Goal: Find specific page/section: Locate item on page

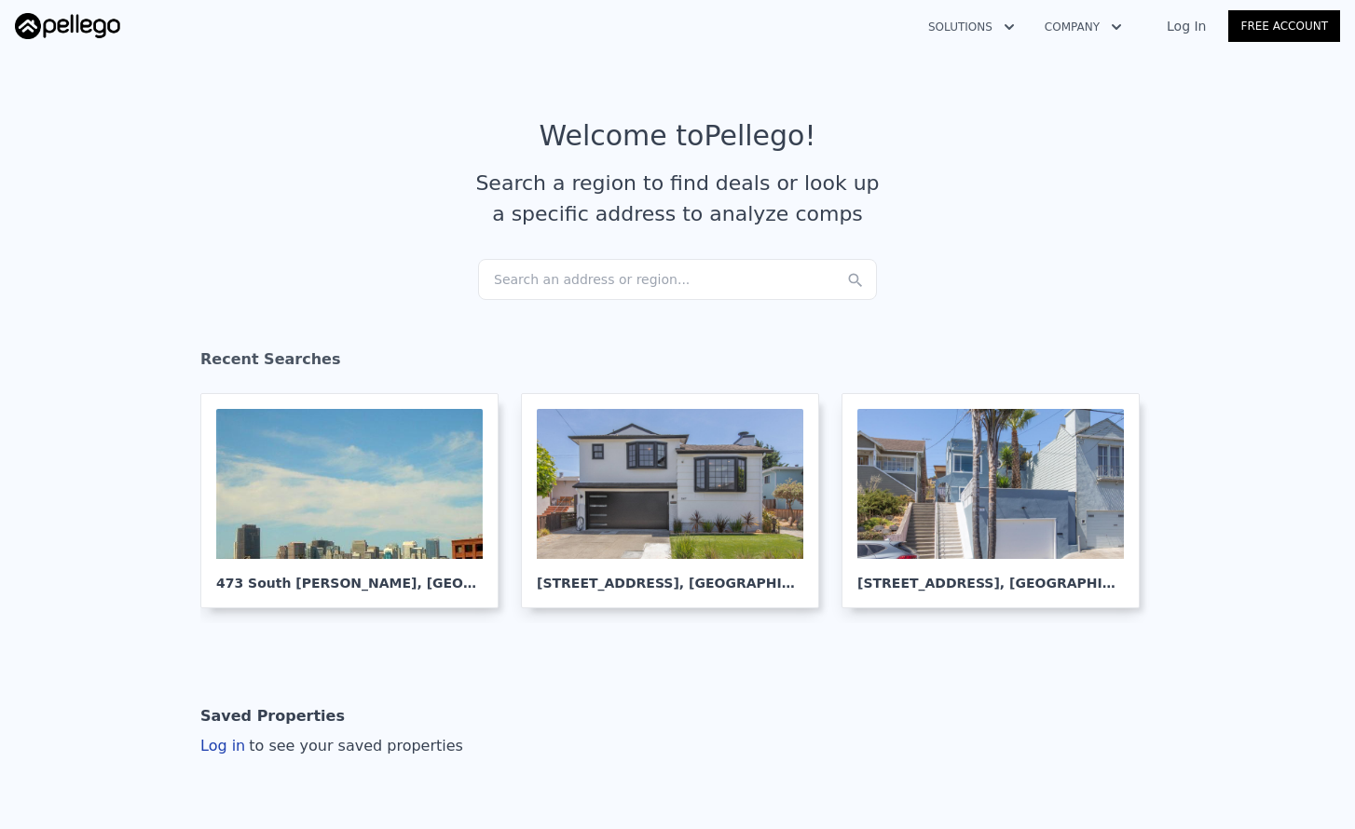
click at [678, 281] on div "Search an address or region..." at bounding box center [677, 279] width 399 height 41
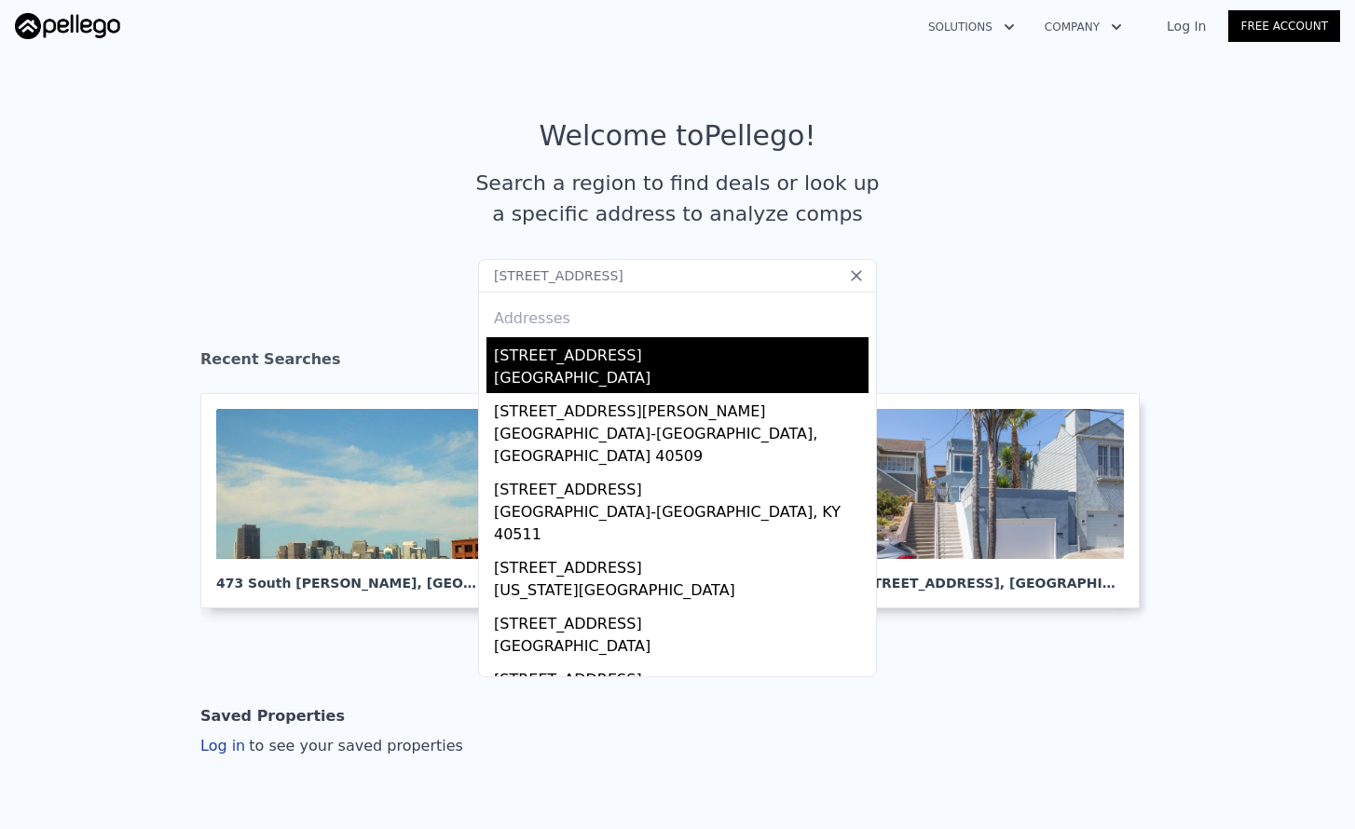
type input "[STREET_ADDRESS]"
click at [640, 339] on div "[STREET_ADDRESS]" at bounding box center [681, 352] width 375 height 30
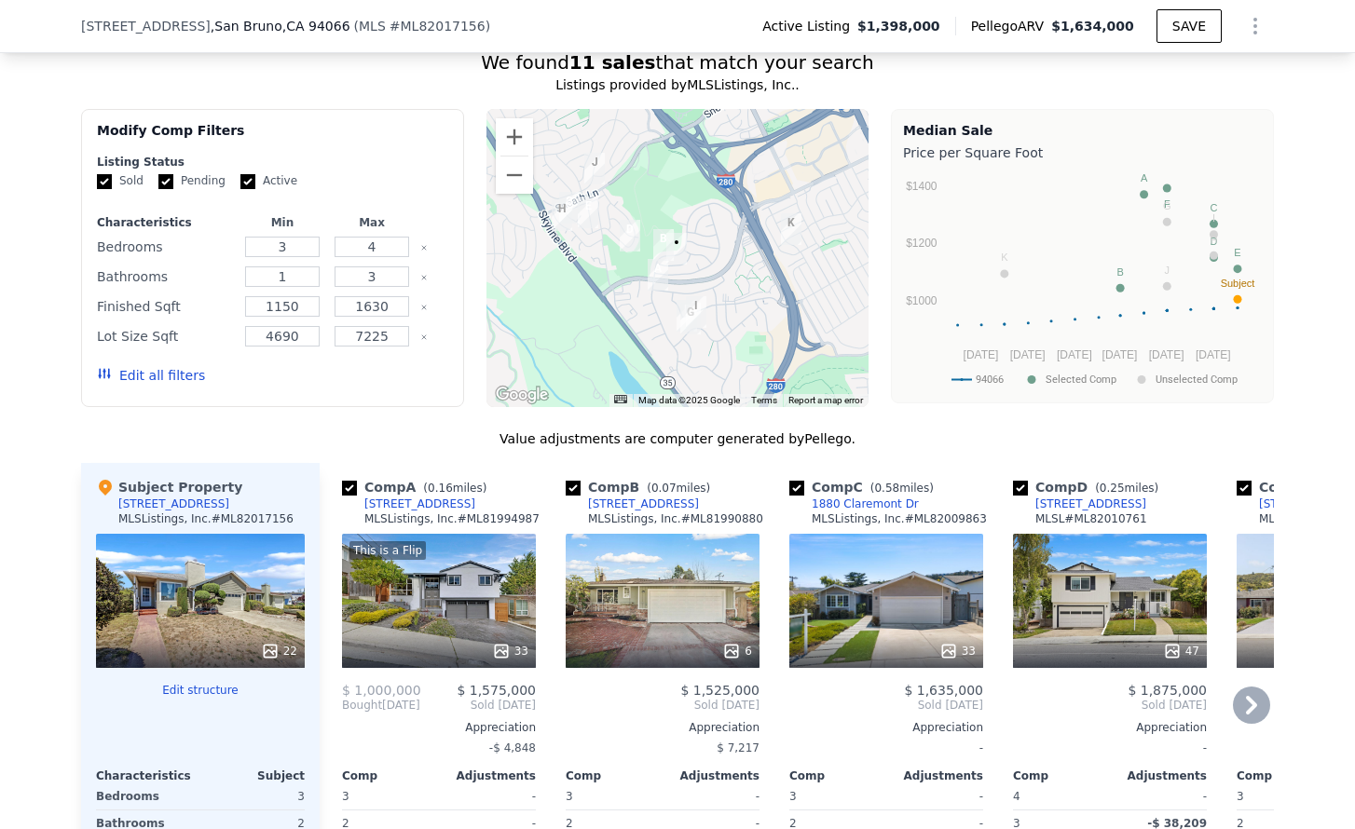
scroll to position [1529, 0]
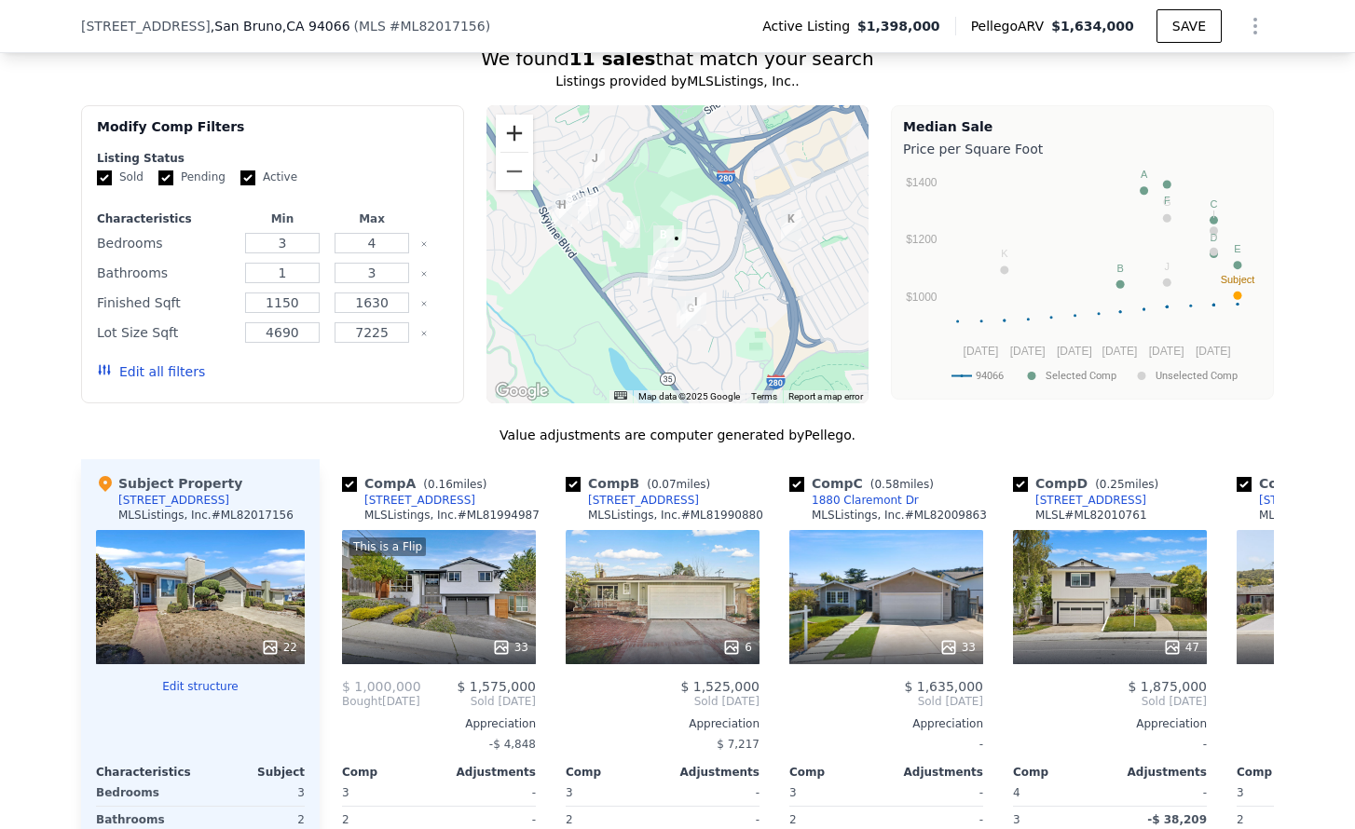
click at [521, 143] on button "Zoom in" at bounding box center [514, 133] width 37 height 37
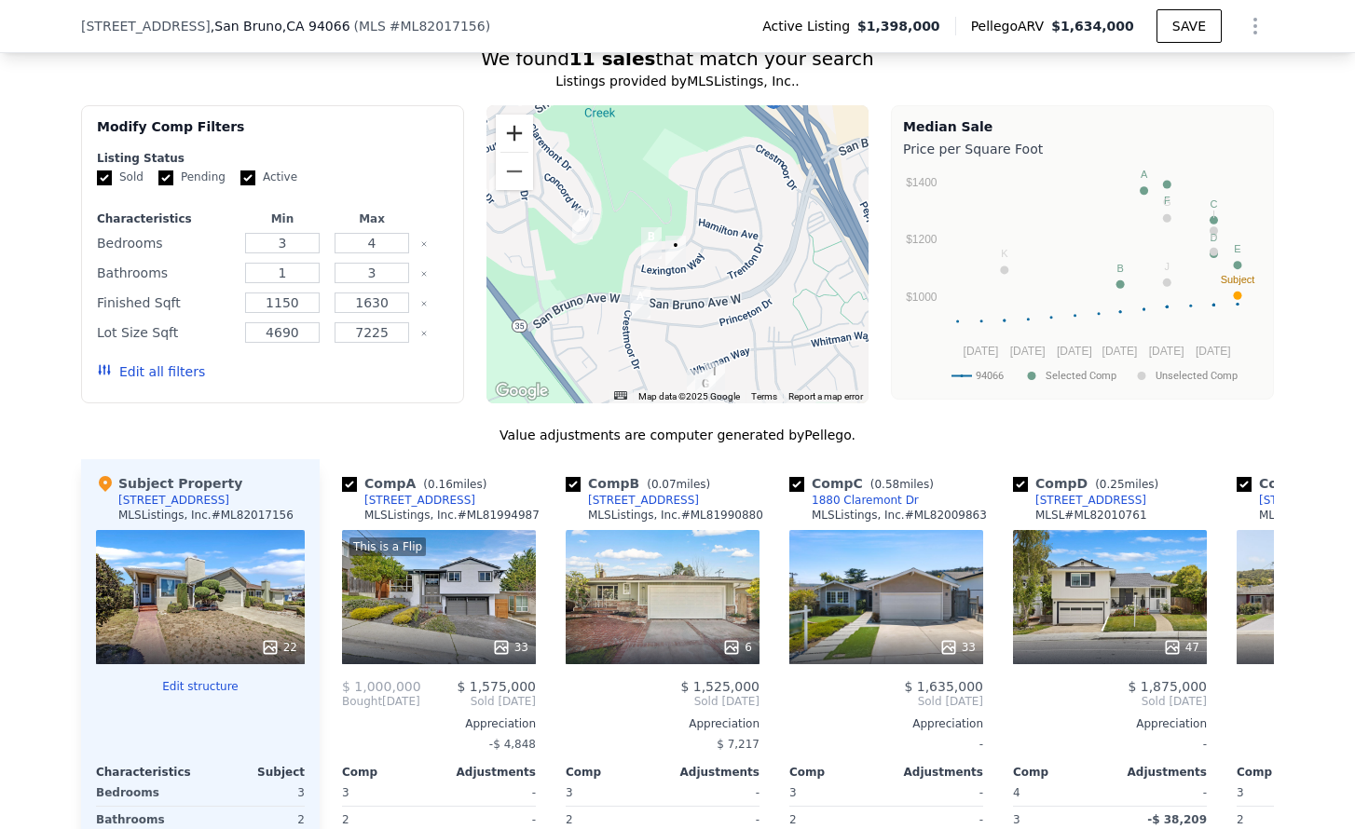
click at [521, 143] on button "Zoom in" at bounding box center [514, 133] width 37 height 37
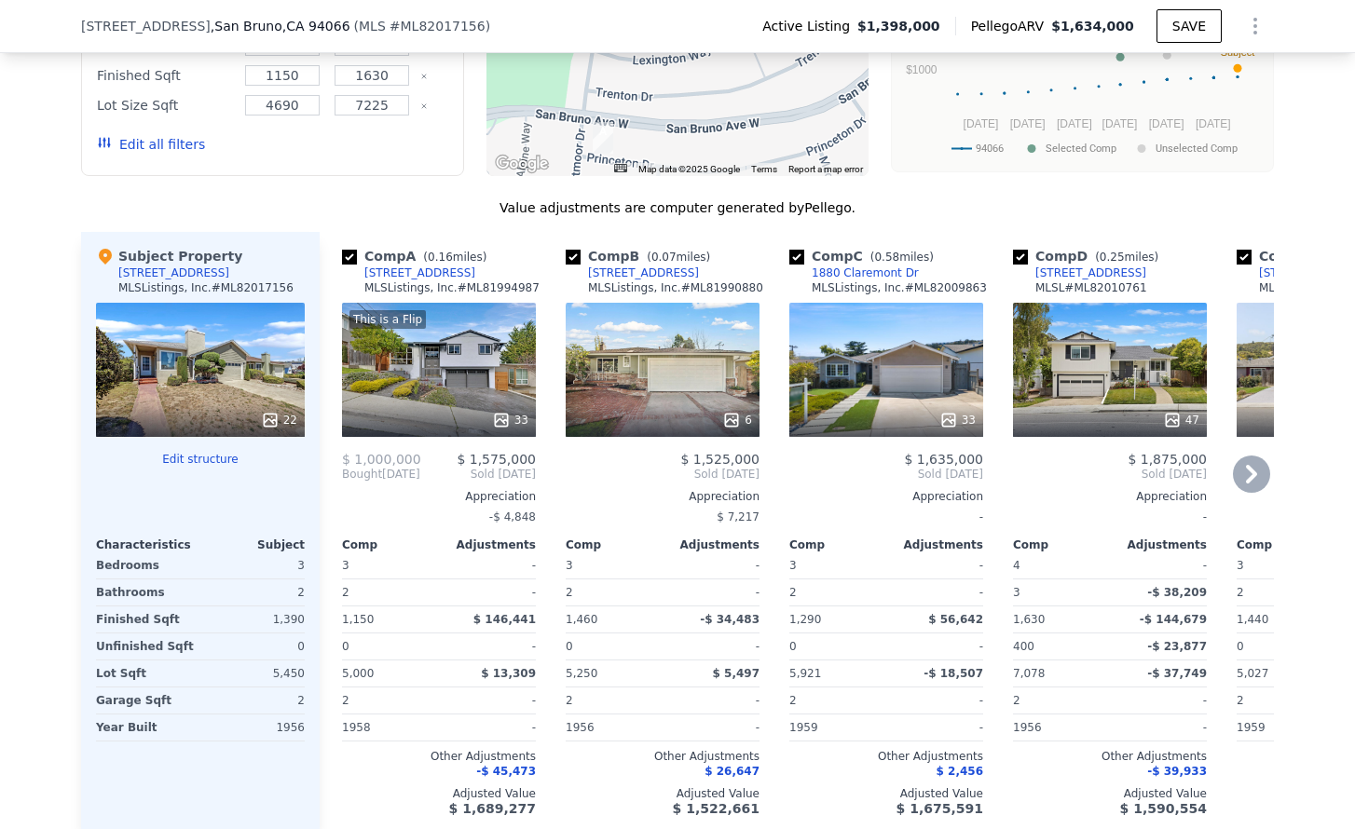
scroll to position [1759, 0]
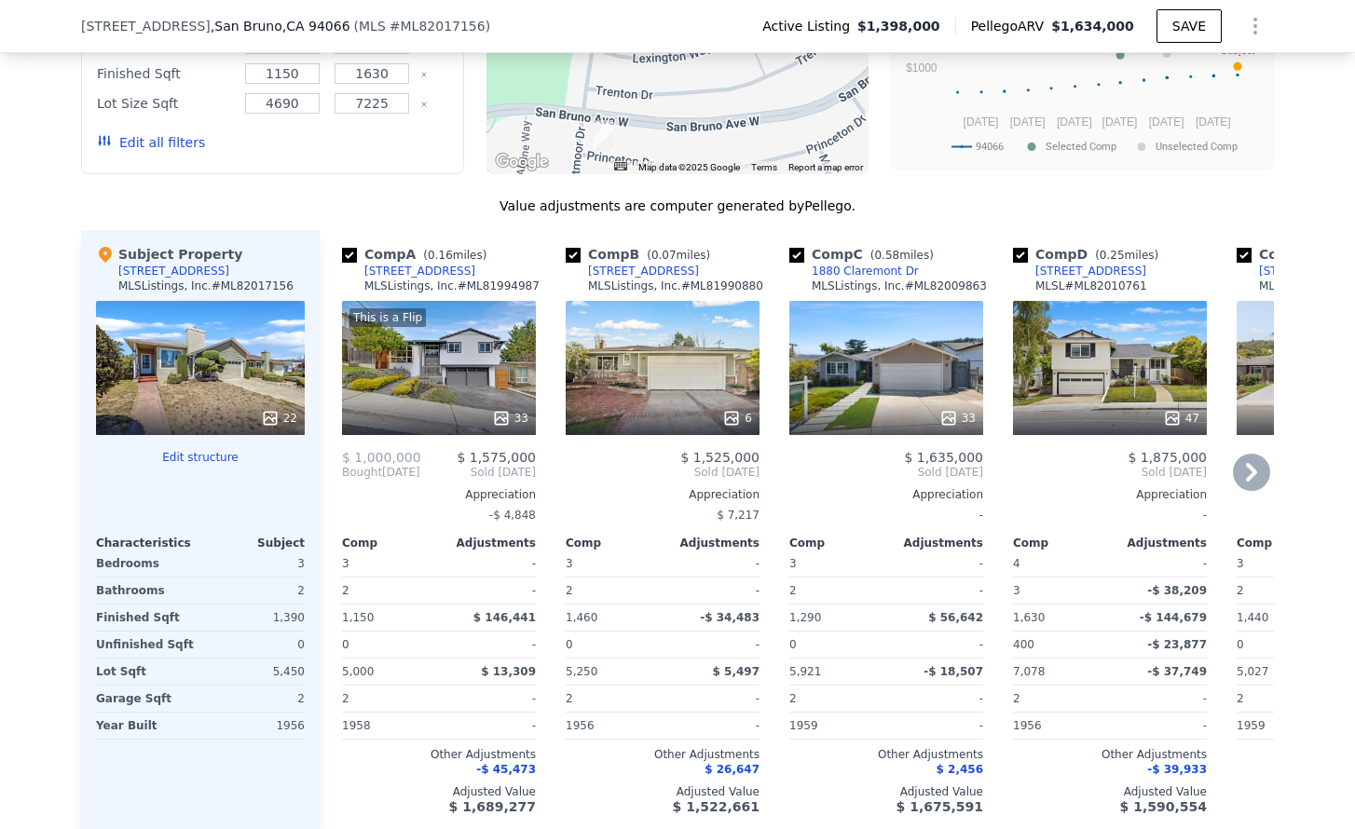
click at [1246, 472] on icon at bounding box center [1251, 472] width 37 height 37
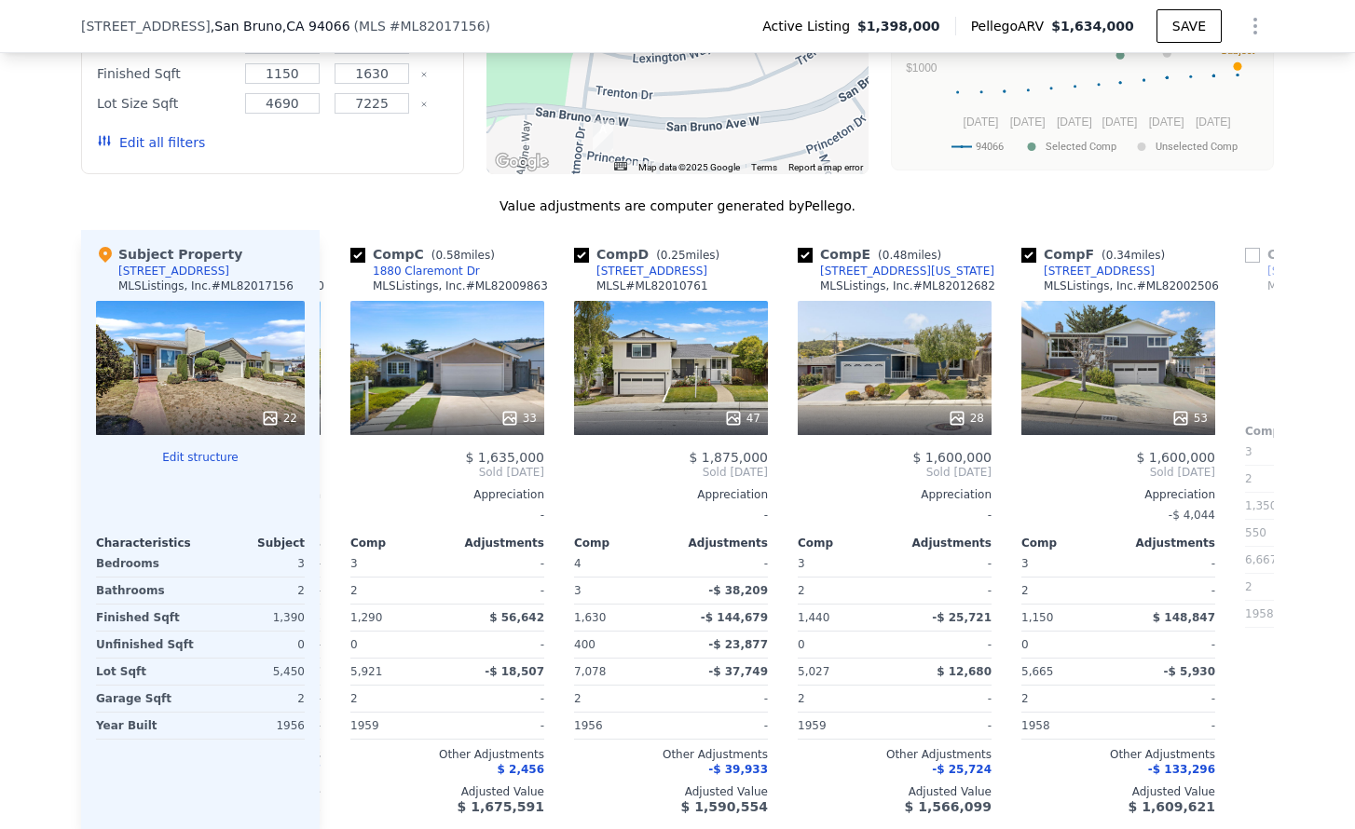
scroll to position [0, 447]
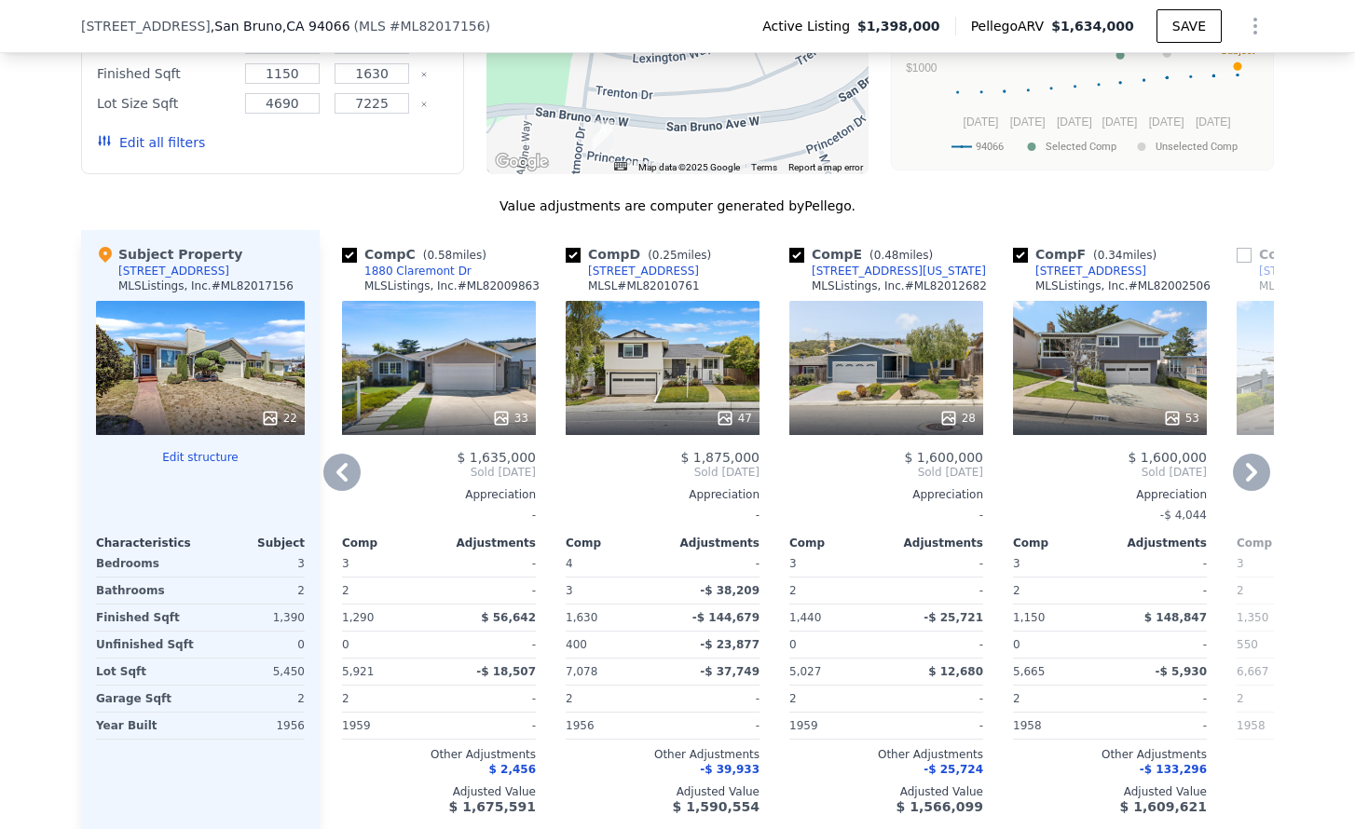
click at [1246, 472] on icon at bounding box center [1251, 472] width 37 height 37
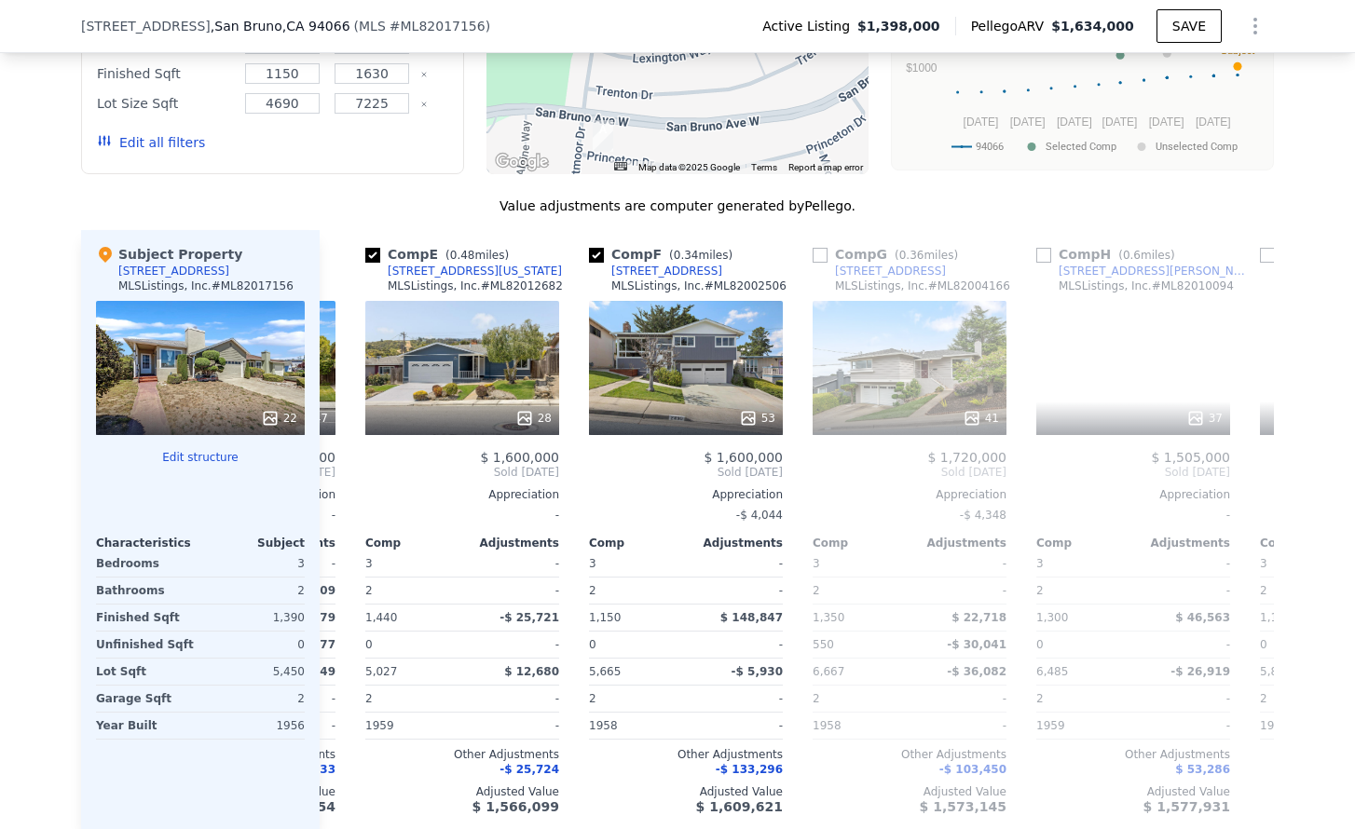
scroll to position [0, 895]
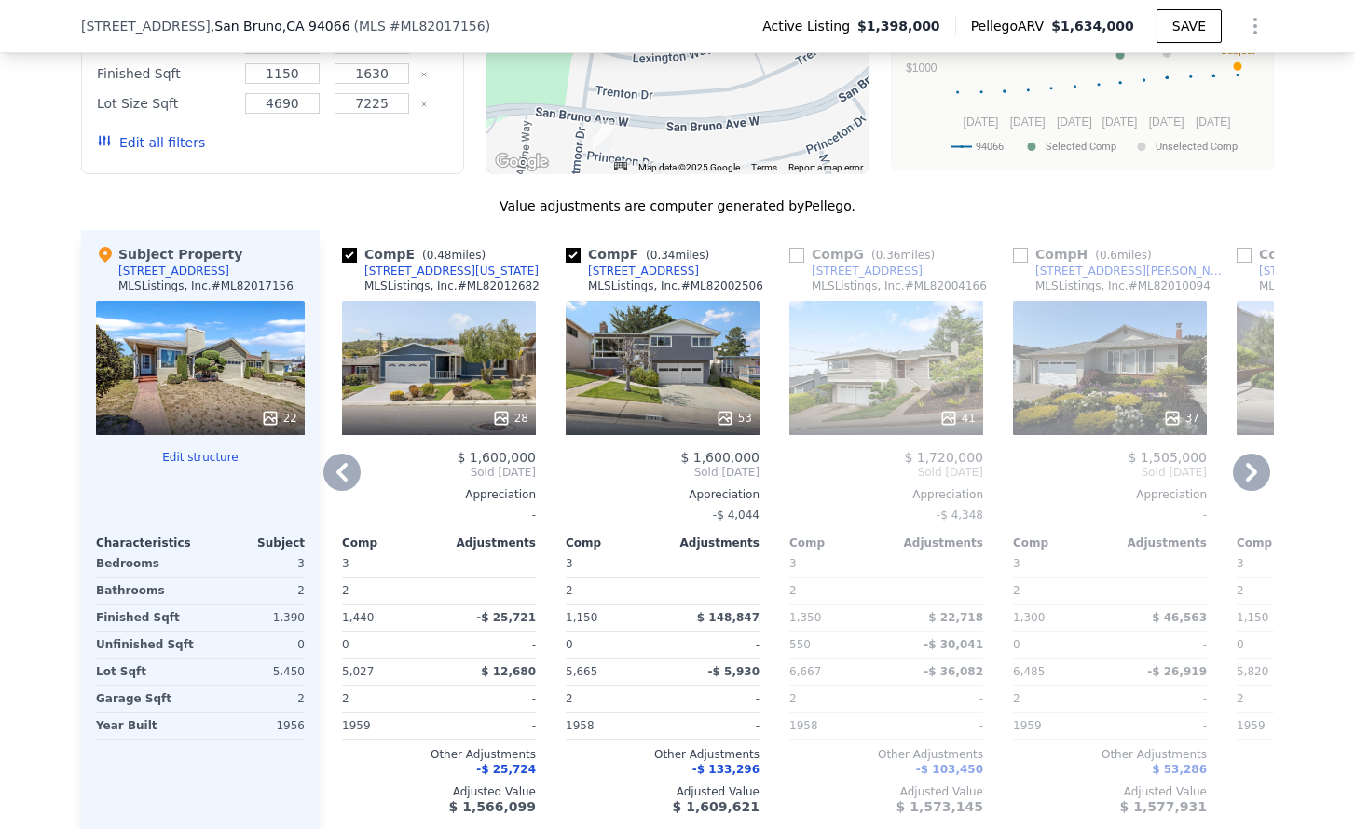
click at [1246, 472] on icon at bounding box center [1251, 472] width 37 height 37
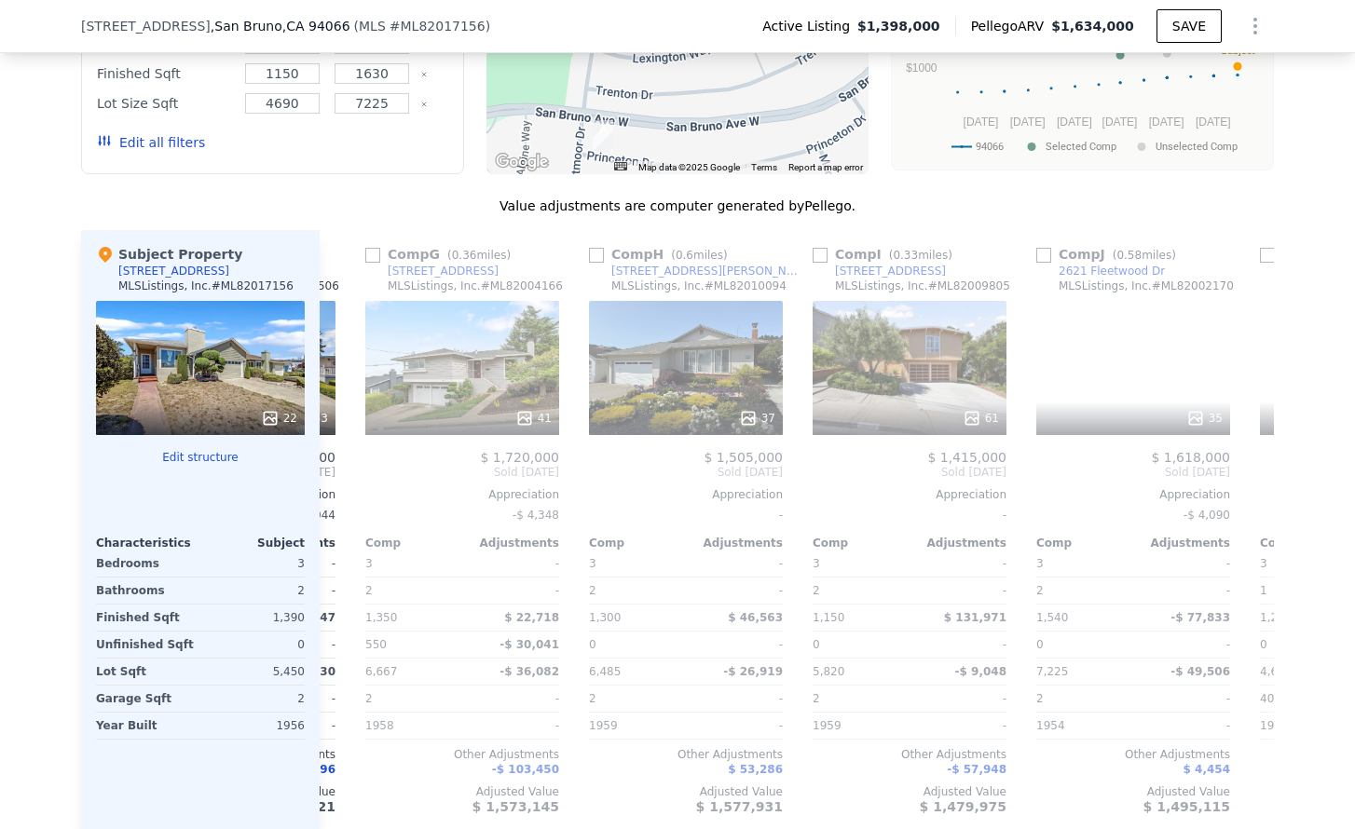
scroll to position [0, 1342]
